Goal: Information Seeking & Learning: Check status

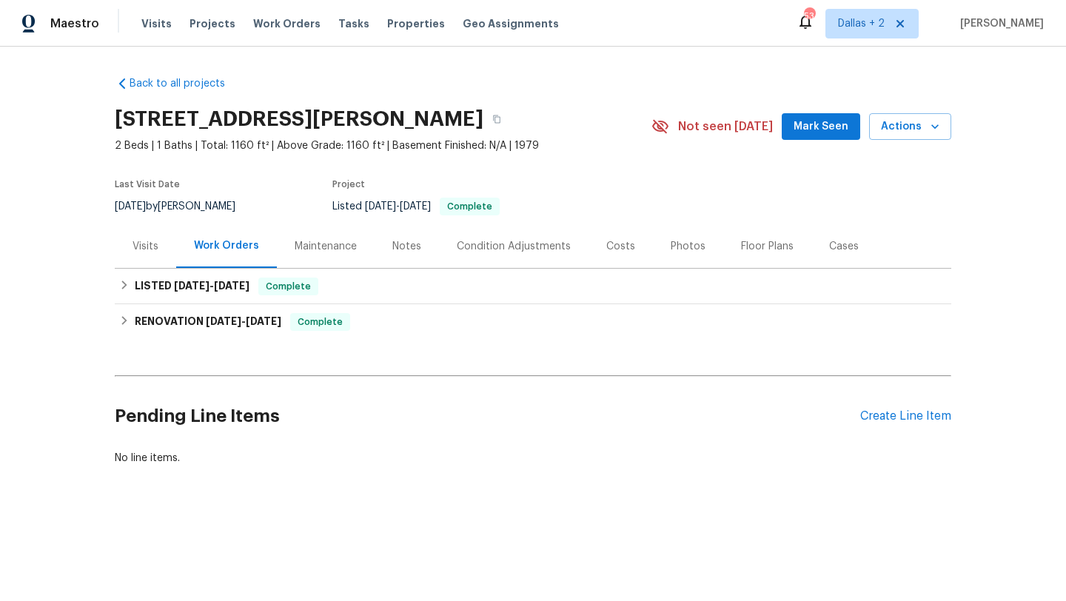
click at [344, 252] on div "Maintenance" at bounding box center [326, 246] width 62 height 15
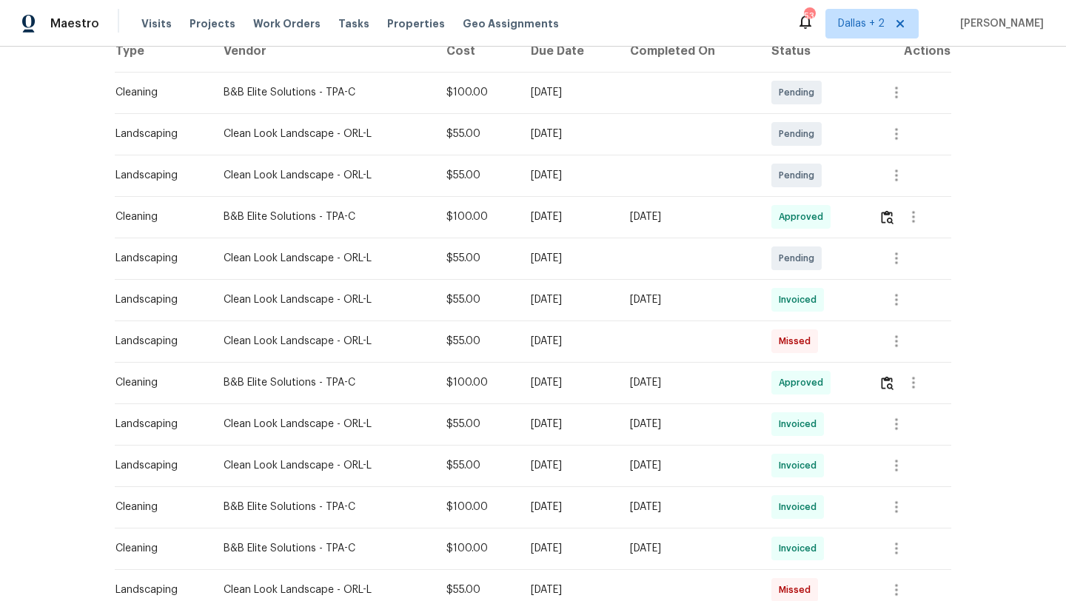
scroll to position [257, 0]
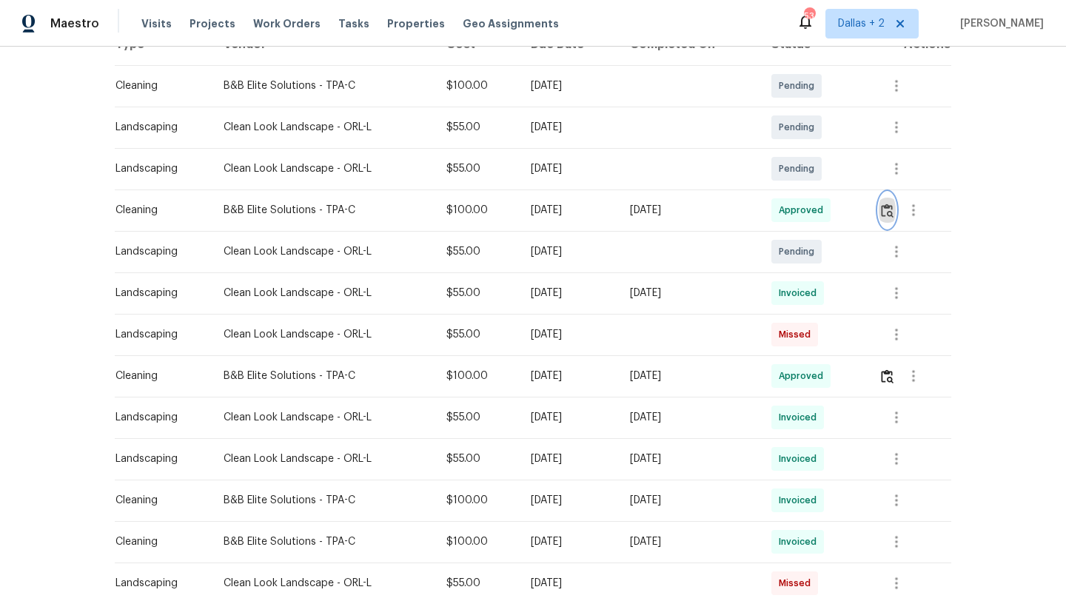
click at [891, 211] on img "button" at bounding box center [887, 211] width 13 height 14
click at [920, 214] on icon "button" at bounding box center [914, 210] width 18 height 18
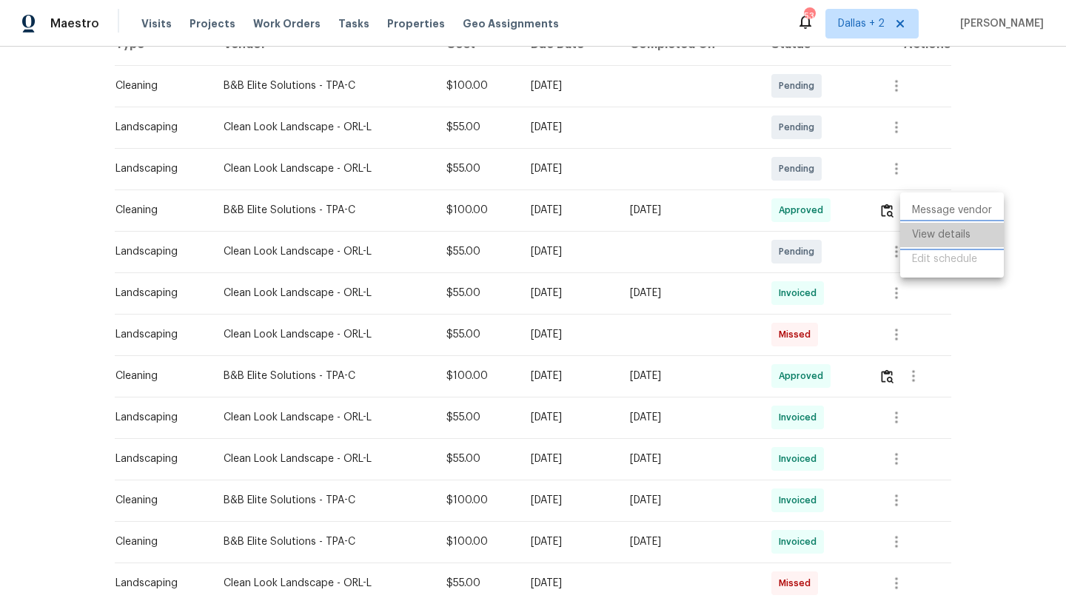
click at [916, 232] on li "View details" at bounding box center [952, 235] width 104 height 24
click at [959, 237] on li "View details" at bounding box center [952, 235] width 104 height 24
click at [942, 154] on div at bounding box center [533, 300] width 1066 height 601
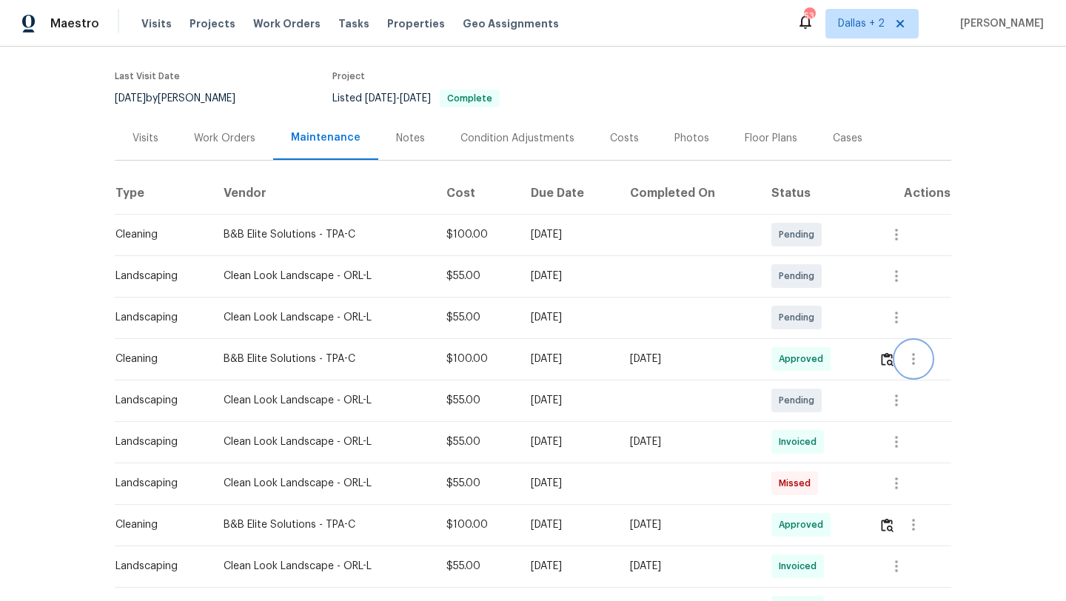
scroll to position [0, 0]
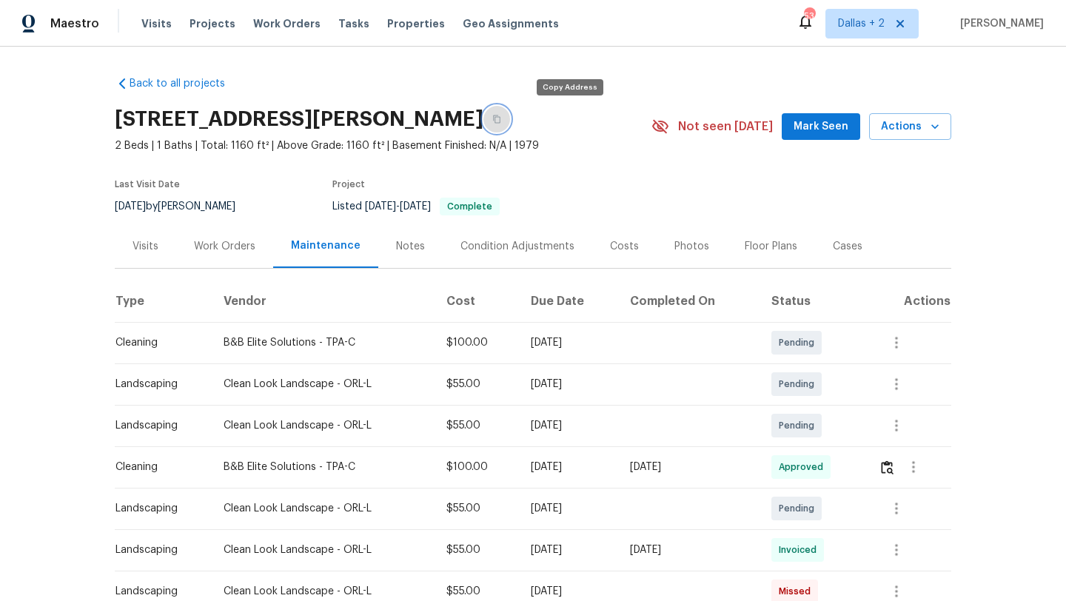
click at [501, 122] on icon "button" at bounding box center [496, 119] width 9 height 9
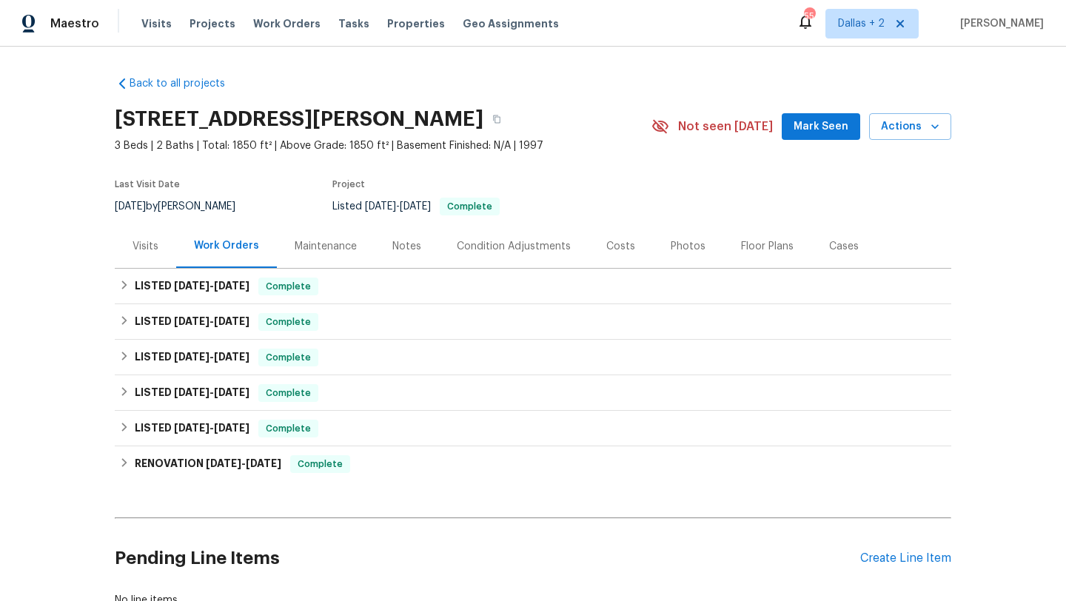
click at [147, 242] on div "Visits" at bounding box center [146, 246] width 26 height 15
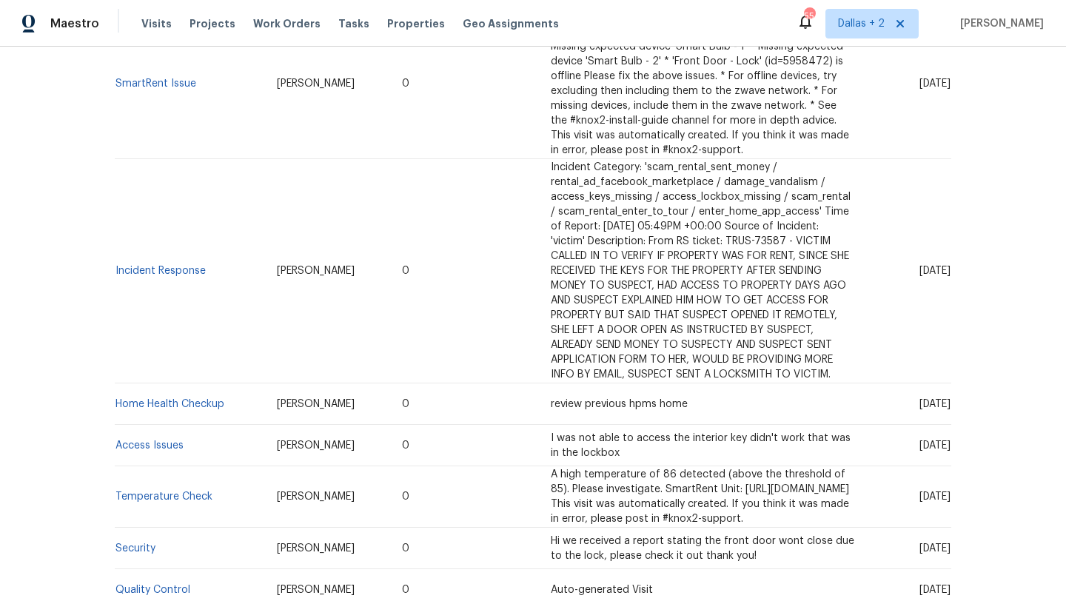
scroll to position [2840, 0]
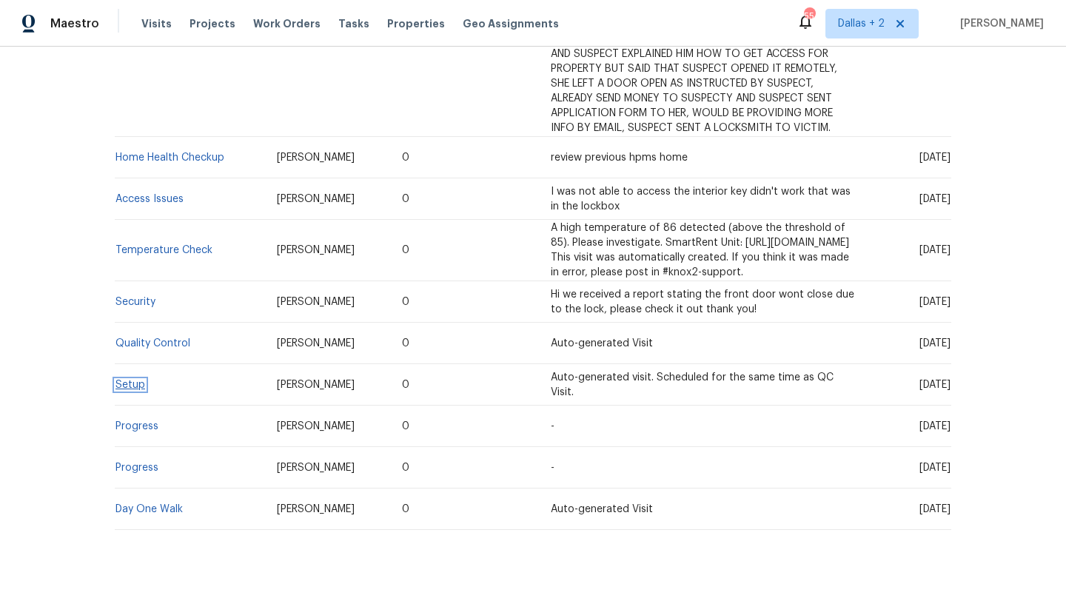
click at [133, 380] on link "Setup" at bounding box center [130, 385] width 30 height 10
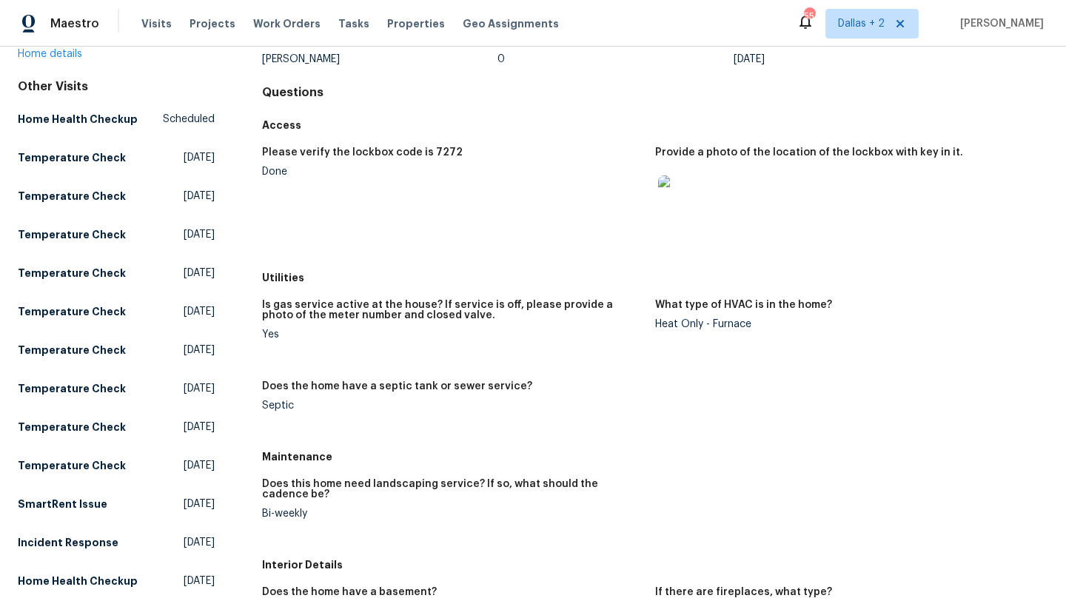
scroll to position [142, 0]
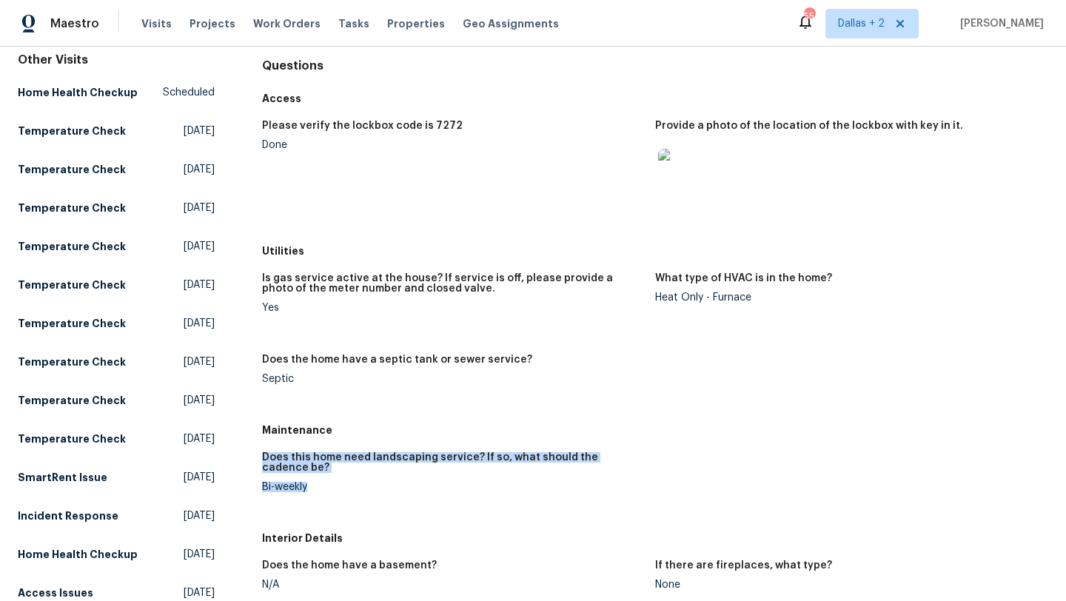
drag, startPoint x: 261, startPoint y: 460, endPoint x: 355, endPoint y: 483, distance: 97.5
click at [454, 380] on div "Septic" at bounding box center [452, 379] width 381 height 10
